Goal: Transaction & Acquisition: Book appointment/travel/reservation

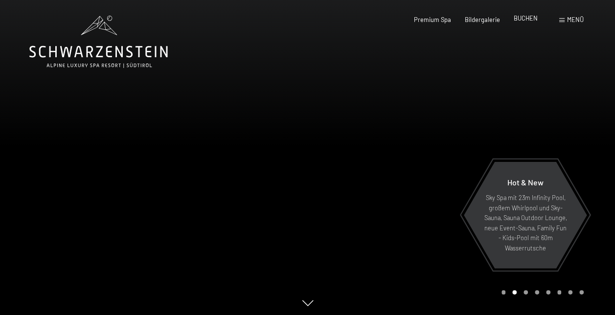
click at [517, 18] on span "BUCHEN" at bounding box center [526, 18] width 24 height 8
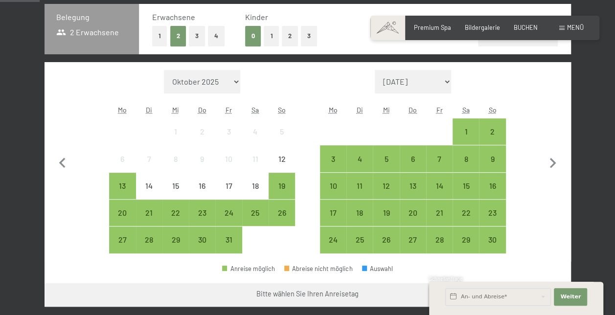
scroll to position [217, 0]
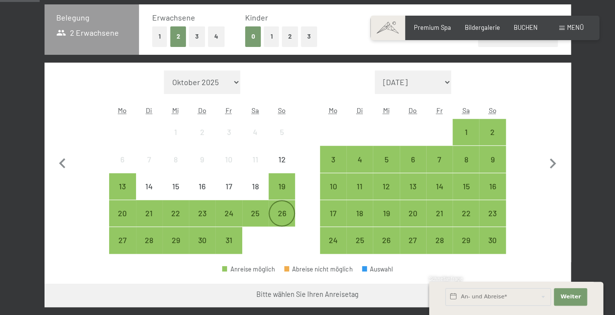
click at [287, 211] on div "26" at bounding box center [282, 221] width 24 height 24
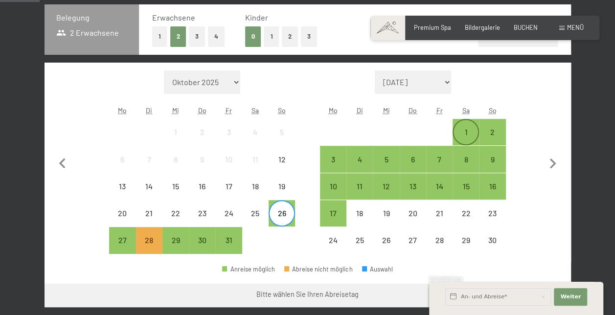
click at [464, 132] on div "1" at bounding box center [466, 140] width 24 height 24
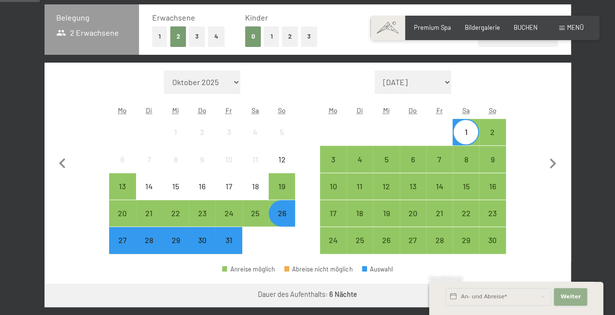
click at [573, 297] on span "Weiter" at bounding box center [570, 297] width 21 height 8
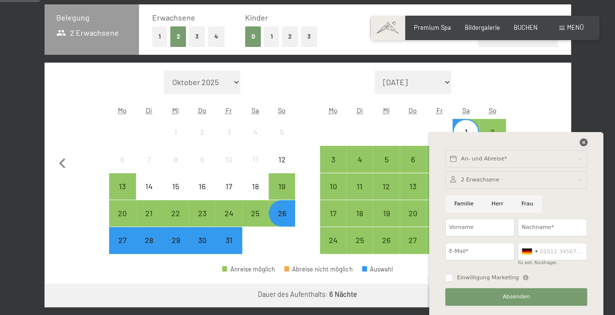
click at [584, 143] on icon at bounding box center [583, 142] width 8 height 8
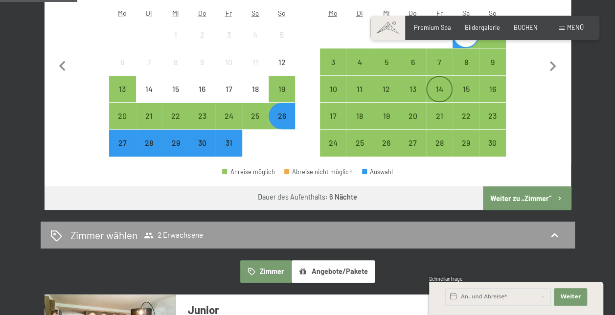
scroll to position [264, 0]
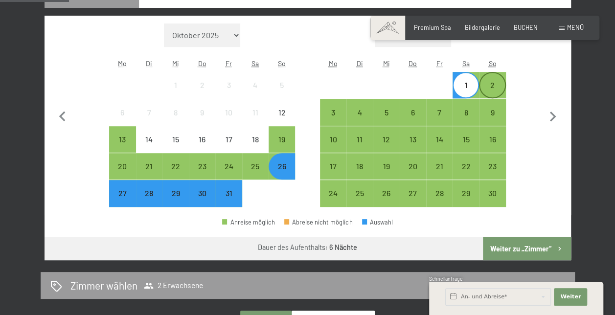
click at [492, 89] on div "2" at bounding box center [492, 93] width 24 height 24
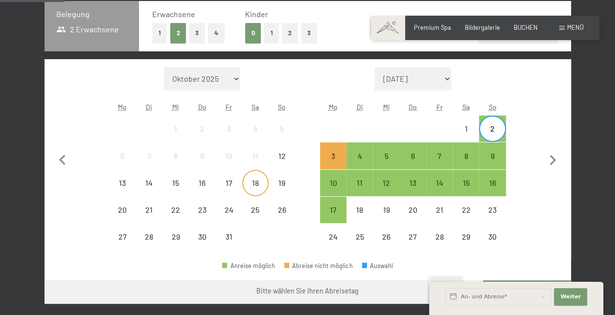
scroll to position [245, 0]
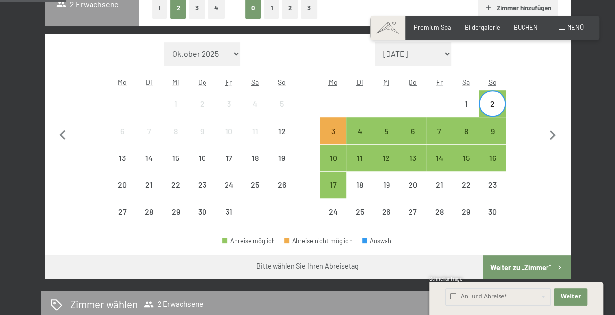
click at [281, 184] on span "Einwilligung Marketing*" at bounding box center [253, 186] width 81 height 10
click at [208, 184] on input "Einwilligung Marketing*" at bounding box center [203, 186] width 10 height 10
checkbox input "false"
click at [289, 183] on div "26" at bounding box center [282, 193] width 24 height 24
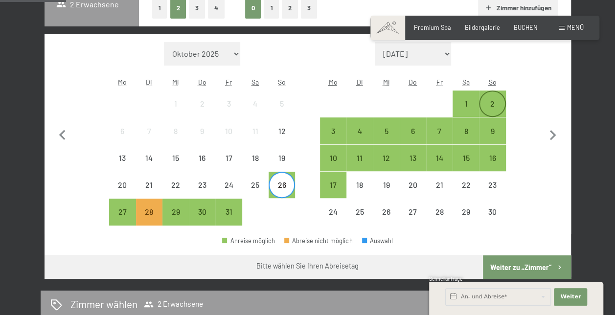
click at [495, 103] on div "2" at bounding box center [492, 112] width 24 height 24
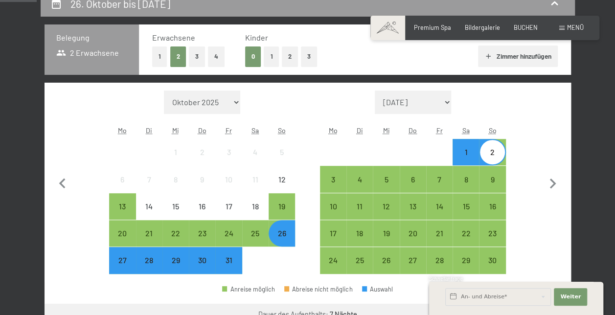
scroll to position [201, 0]
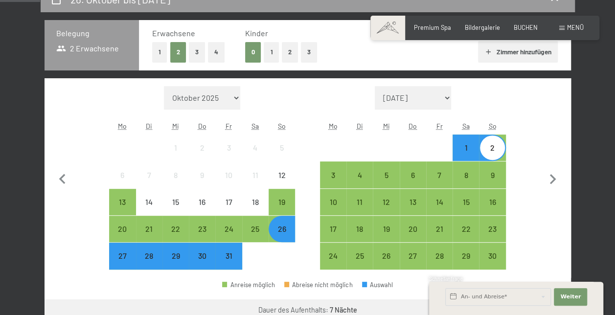
click at [237, 96] on select "Oktober 2025 [DATE] Dezember 2025 Januar 2026 Februar 2026 März 2026 [DATE] Mai…" at bounding box center [202, 97] width 76 height 23
select select "[DATE]"
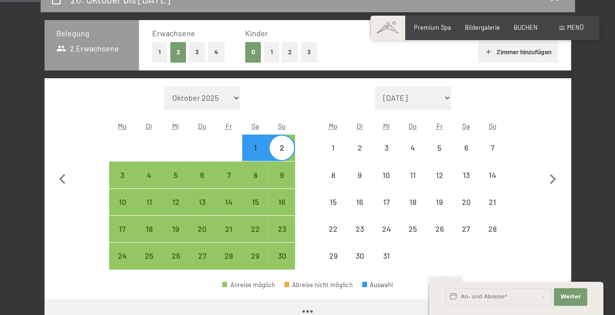
select select "[DATE]"
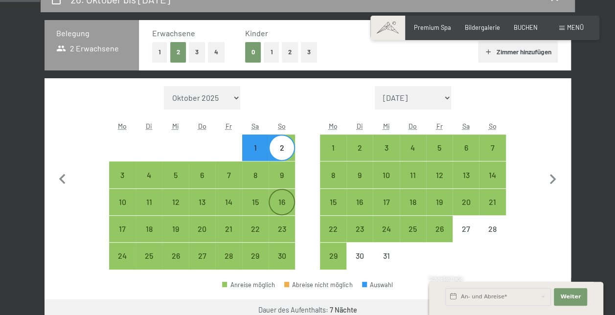
click at [283, 199] on div "16" at bounding box center [282, 210] width 24 height 24
select select "[DATE]"
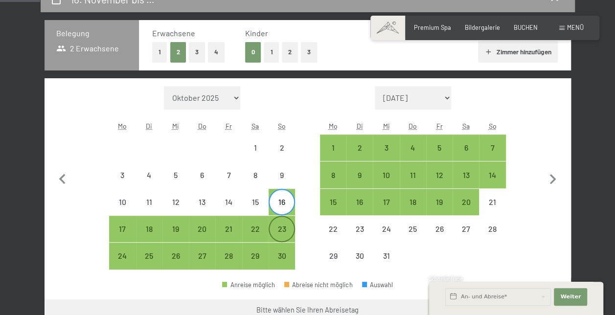
click at [282, 231] on div "23" at bounding box center [282, 237] width 24 height 24
select select "[DATE]"
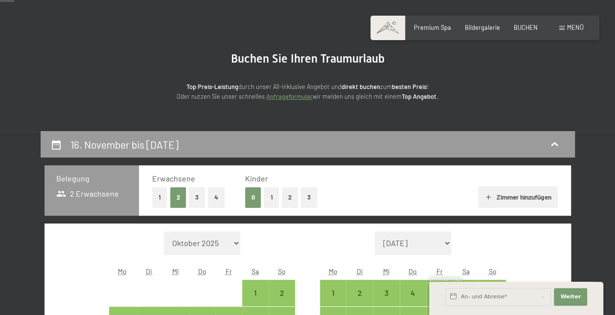
scroll to position [0, 0]
